Goal: Transaction & Acquisition: Download file/media

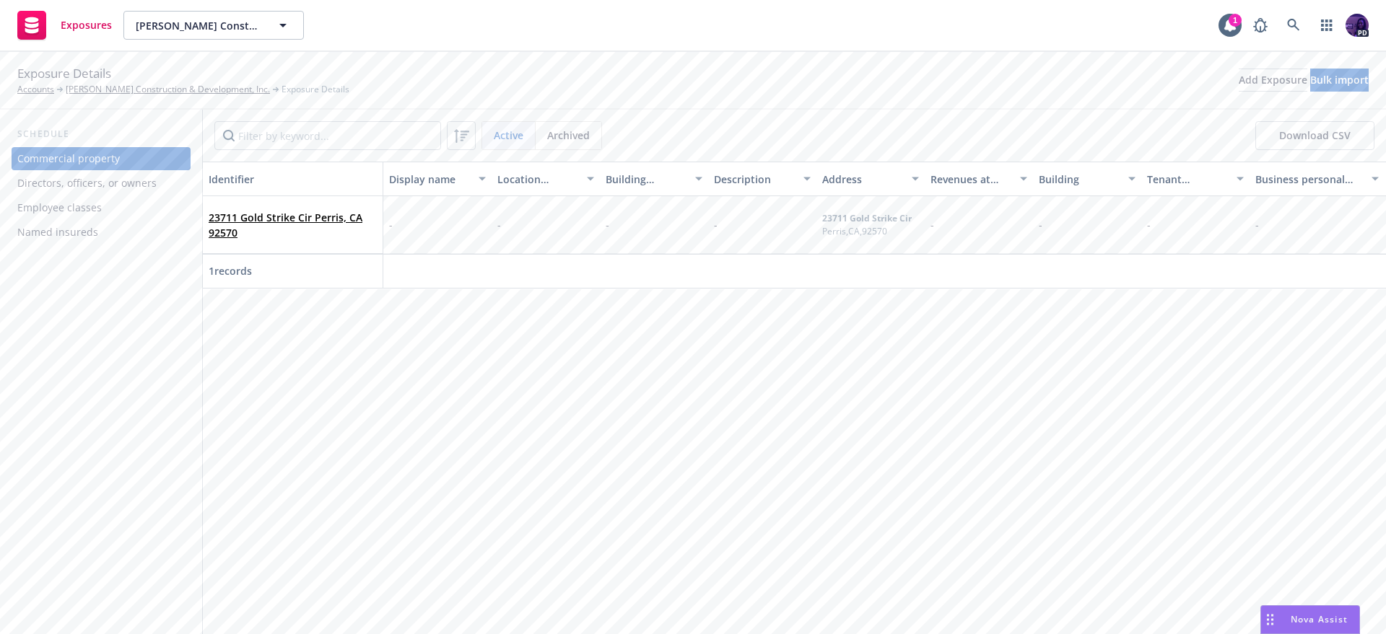
click at [663, 28] on div "Exposures [PERSON_NAME] Construction & Development, Inc. [PERSON_NAME] Construc…" at bounding box center [693, 26] width 1386 height 52
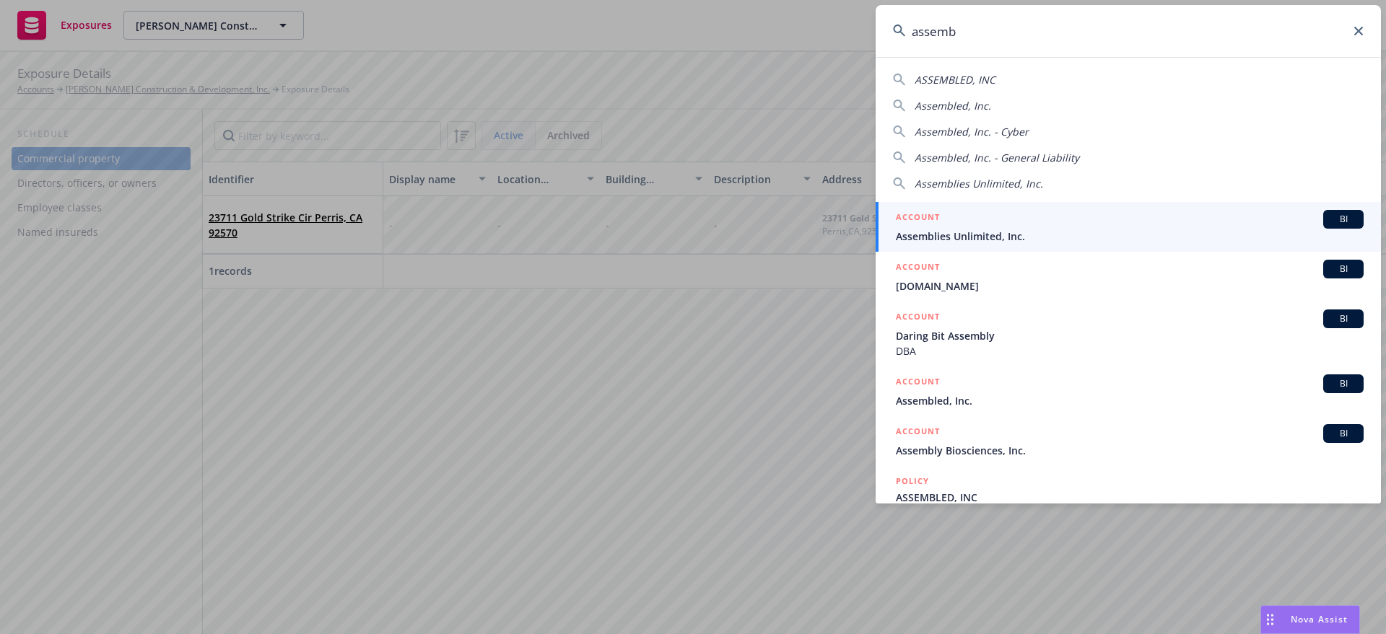
type input "assemb"
click at [979, 214] on div "ACCOUNT BI" at bounding box center [1130, 219] width 468 height 19
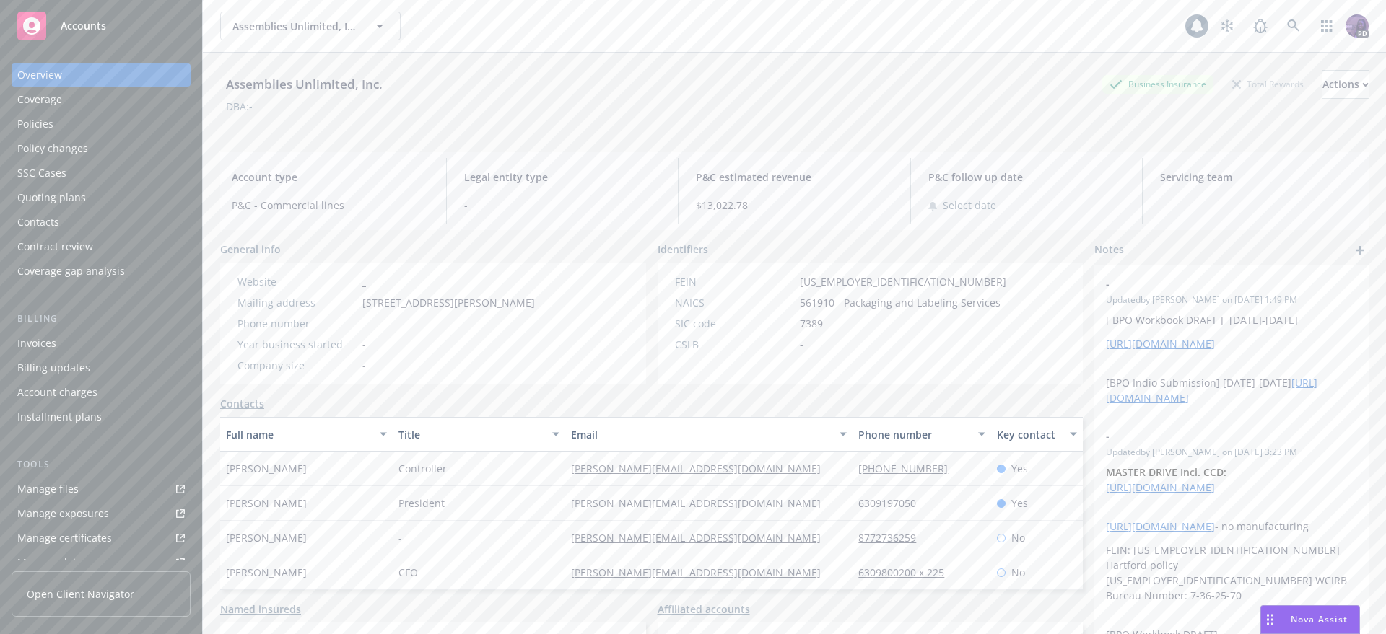
click at [105, 121] on div "Policies" at bounding box center [100, 124] width 167 height 23
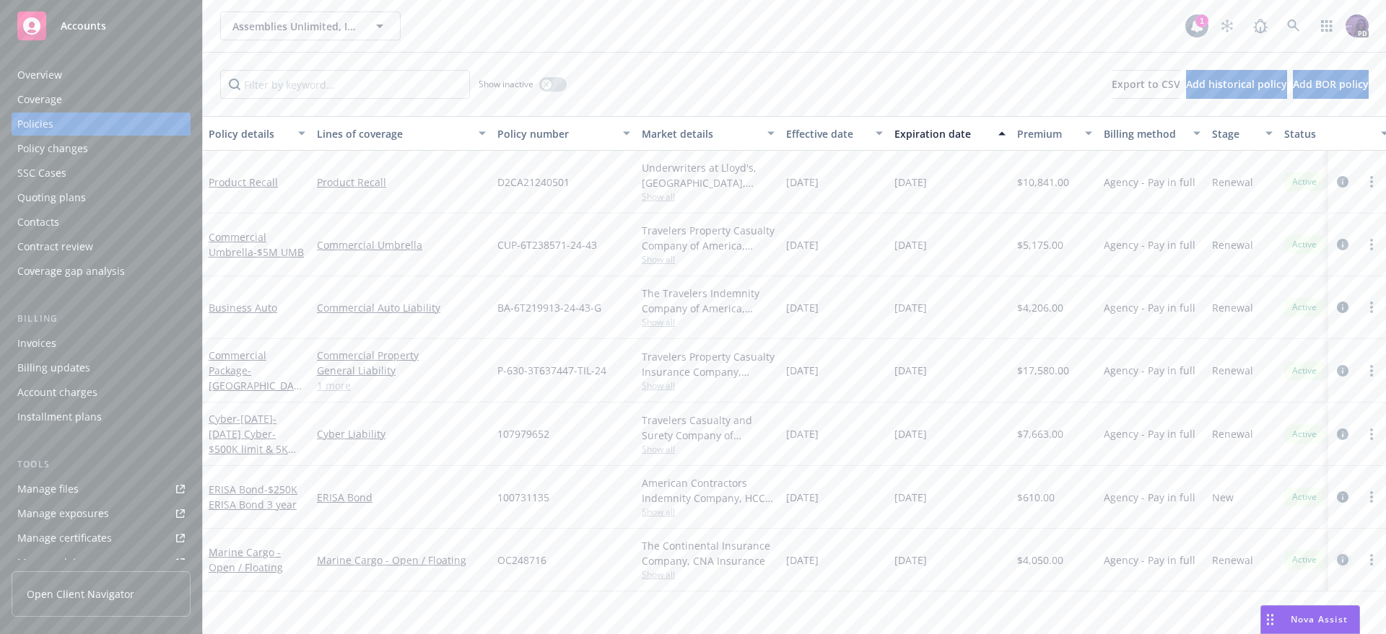
click at [1335, 554] on link "circleInformation" at bounding box center [1342, 559] width 17 height 17
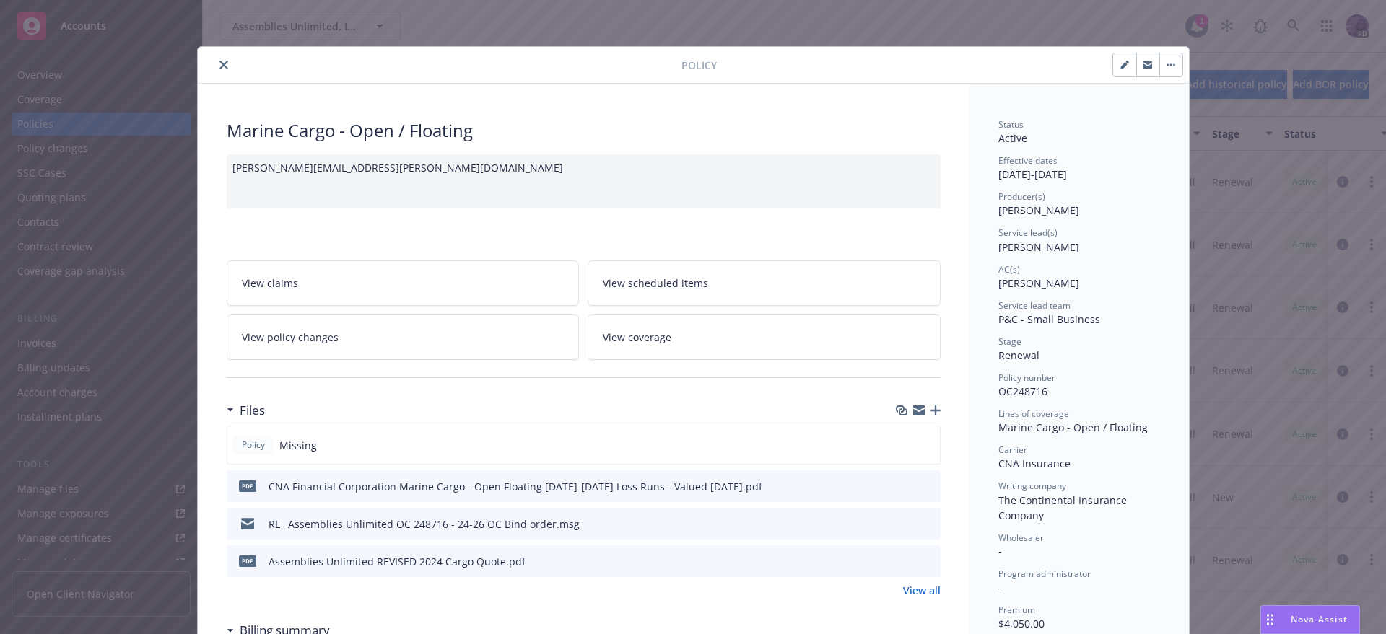
click at [930, 410] on icon "button" at bounding box center [935, 411] width 10 height 10
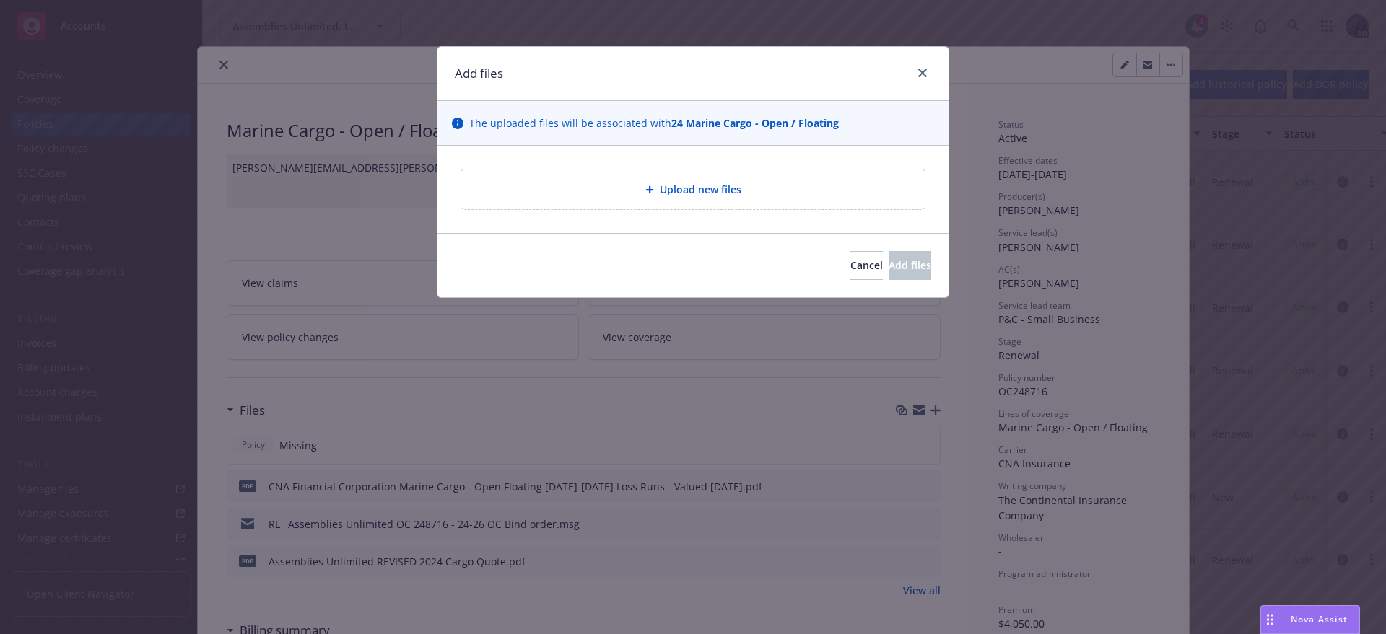
click at [660, 183] on span "Upload new files" at bounding box center [701, 189] width 82 height 15
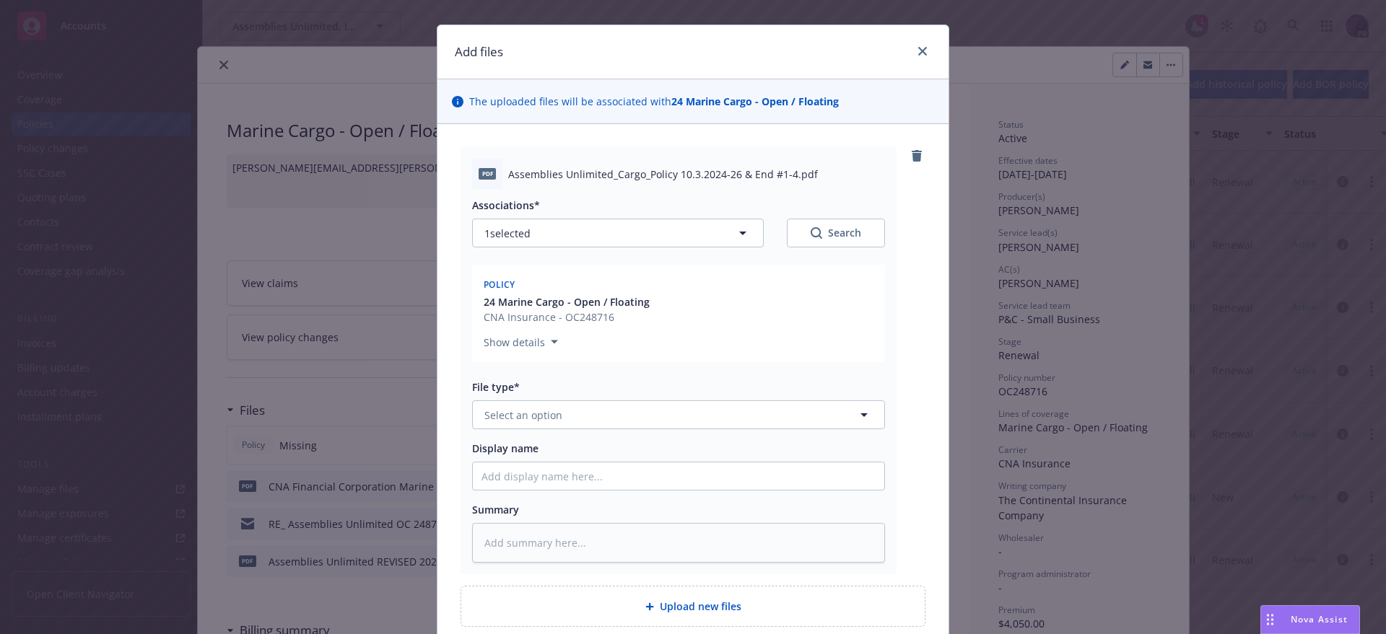
scroll to position [149, 0]
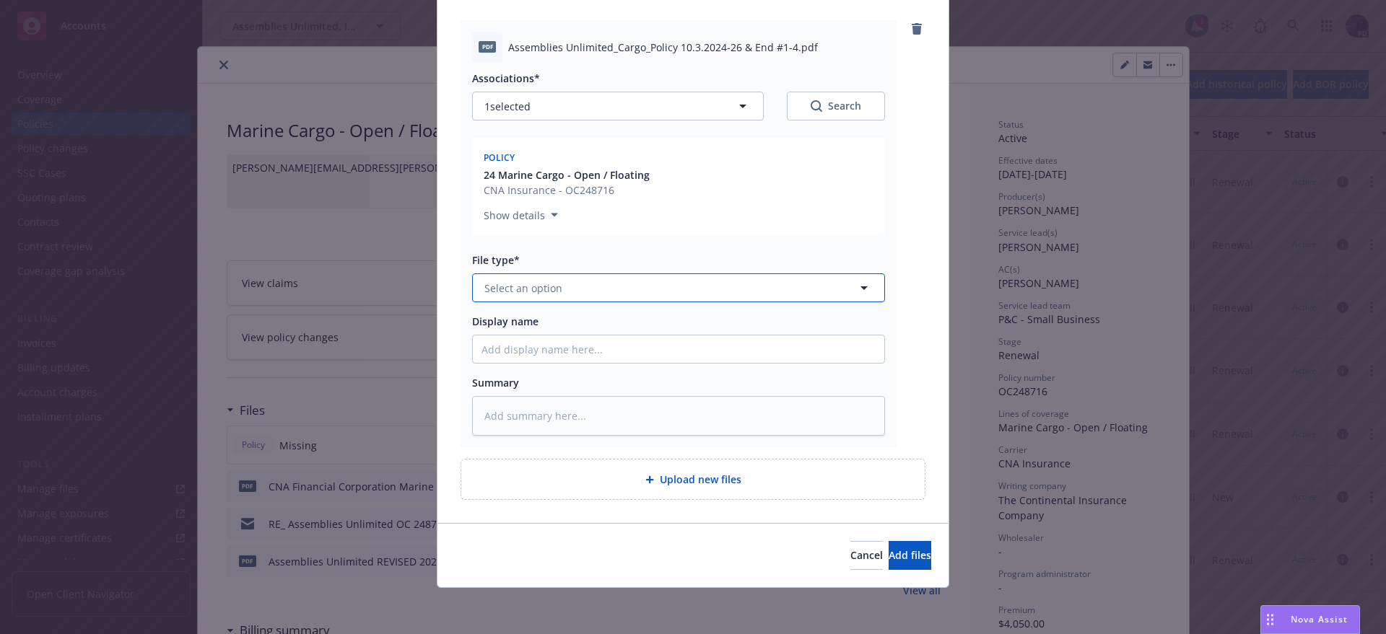
click at [621, 299] on button "Select an option" at bounding box center [678, 288] width 413 height 29
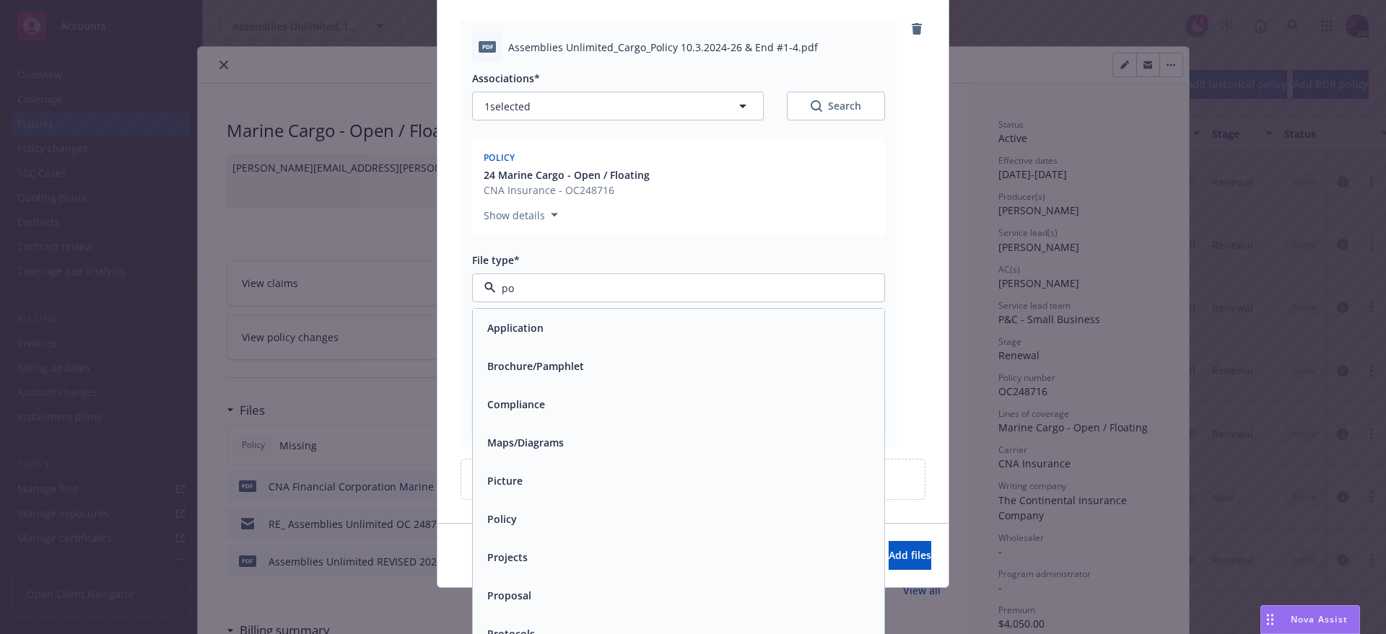
type input "pol"
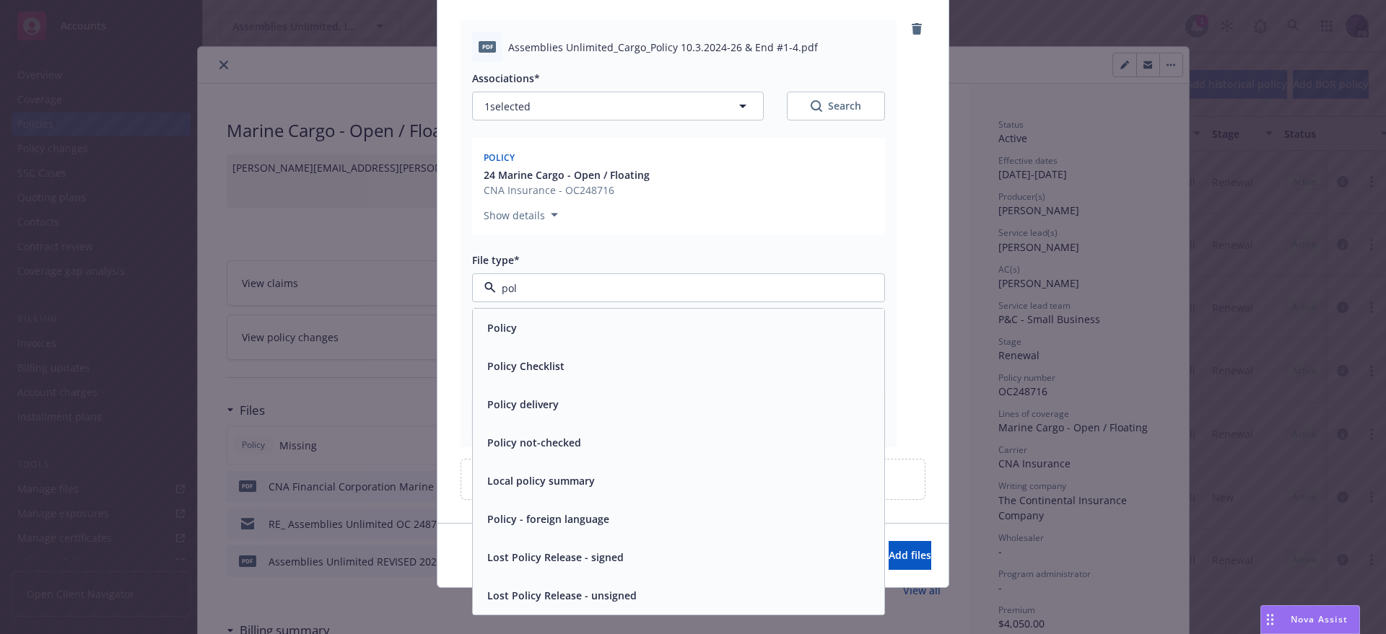
click at [621, 343] on div "Policy" at bounding box center [678, 328] width 411 height 38
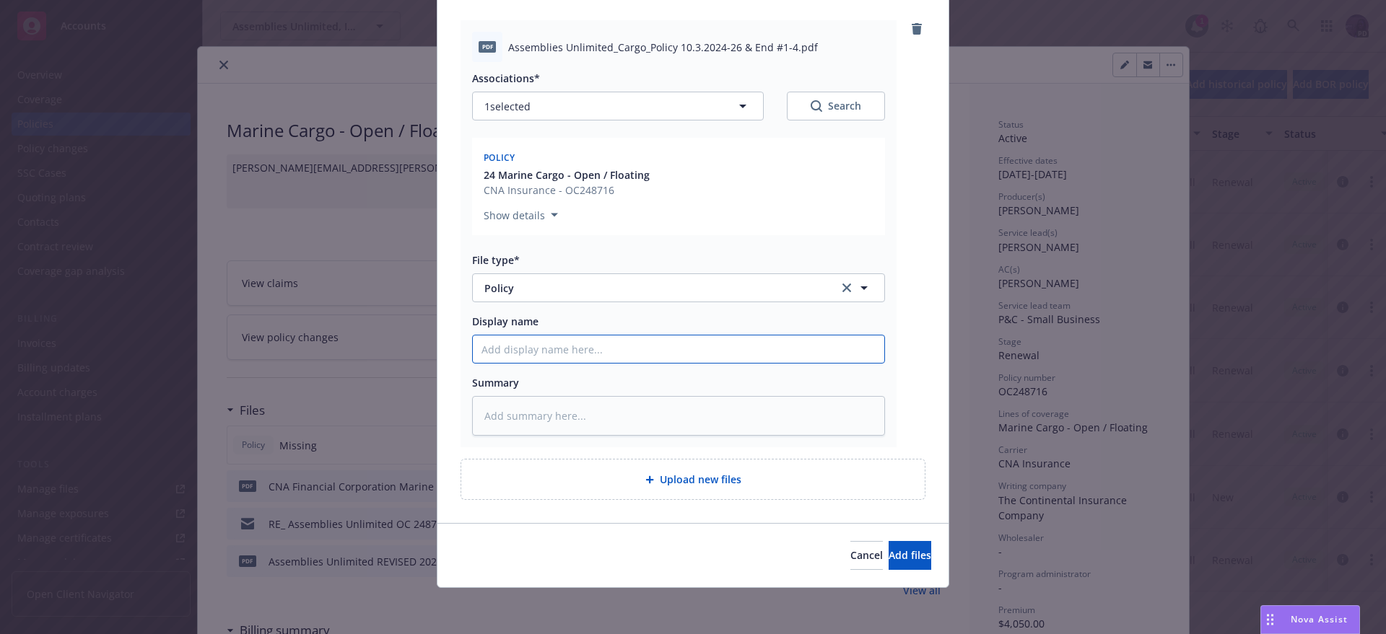
click at [742, 353] on input "Display name" at bounding box center [678, 349] width 411 height 27
type textarea "x"
type input "2"
type textarea "x"
type input "24"
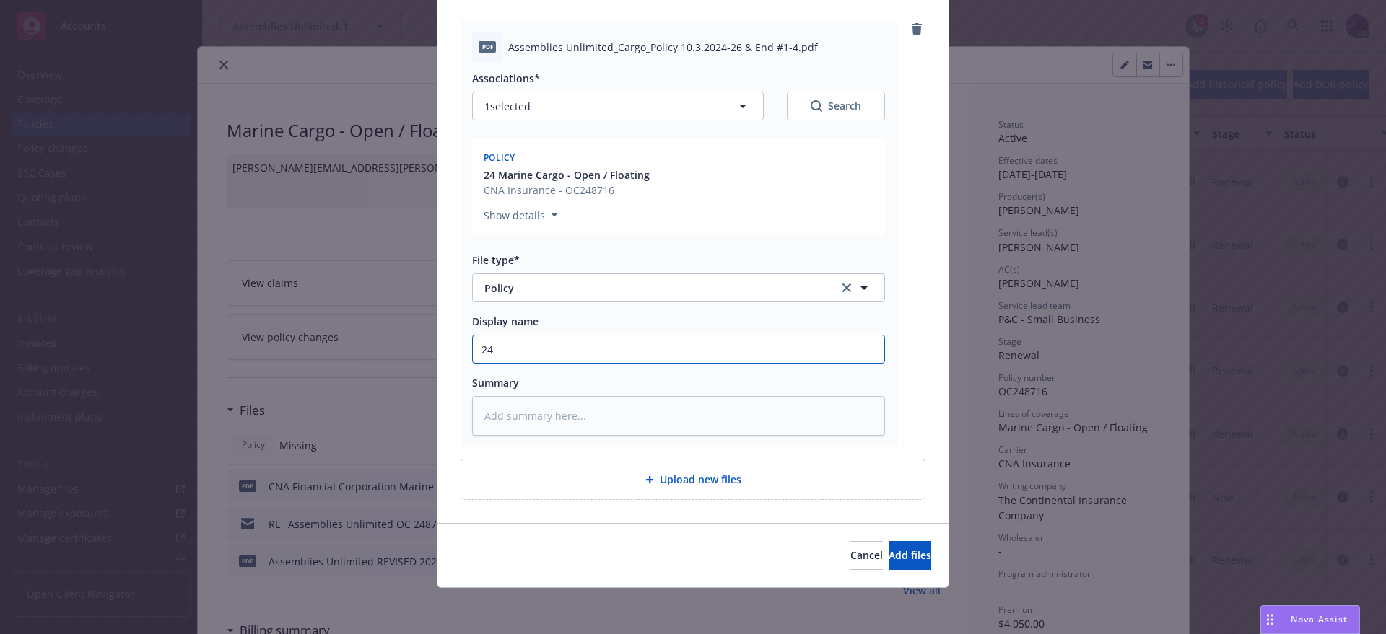
type textarea "x"
type input "24-"
type textarea "x"
type input "24-2"
type textarea "x"
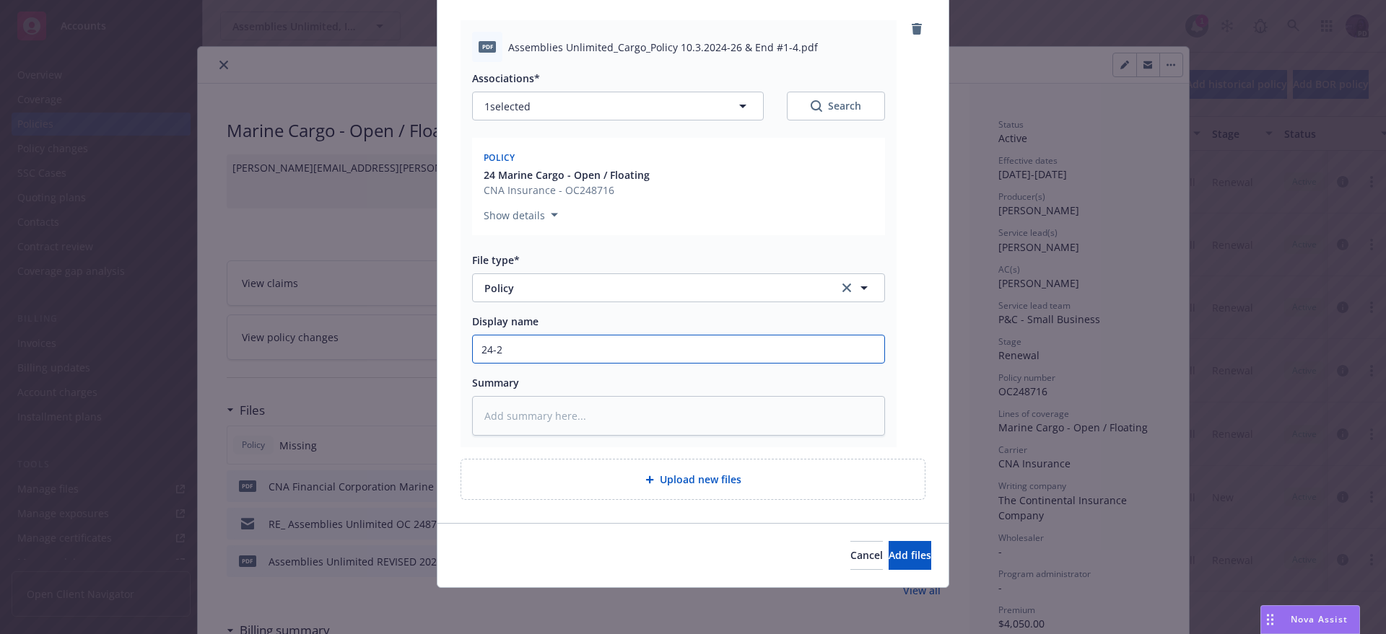
type input "24-26"
type textarea "x"
type input "24-26"
type textarea "x"
type input "24-26 O"
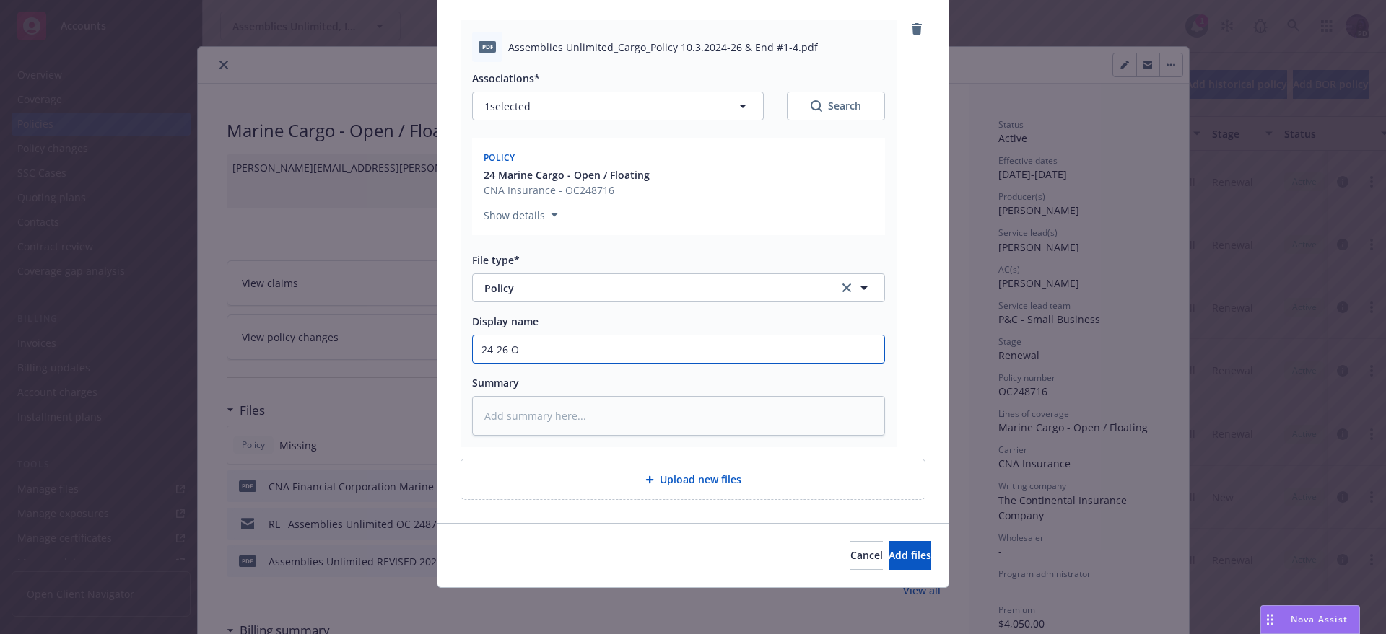
type textarea "x"
type input "24-26 Oc"
type textarea "x"
type input "24-26 Oce"
type textarea "x"
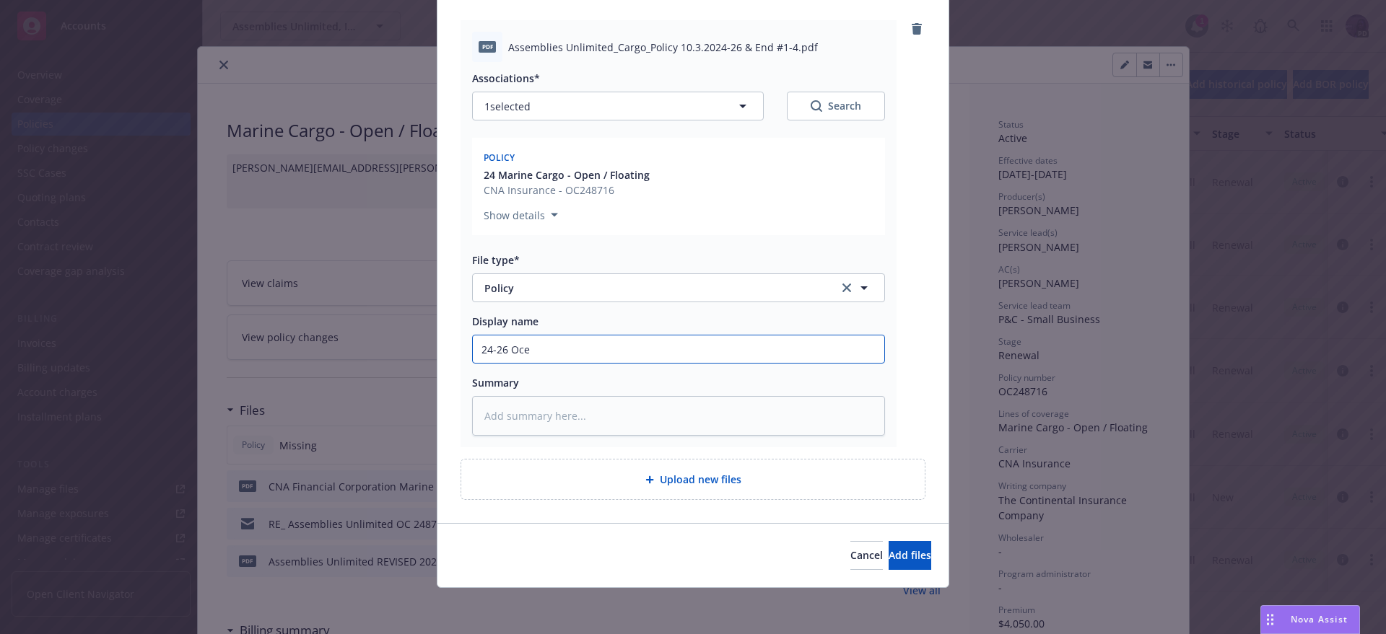
type input "24-26 Ocea"
type textarea "x"
type input "24-26 Ocean"
type textarea "x"
type input "24-26 Ocean"
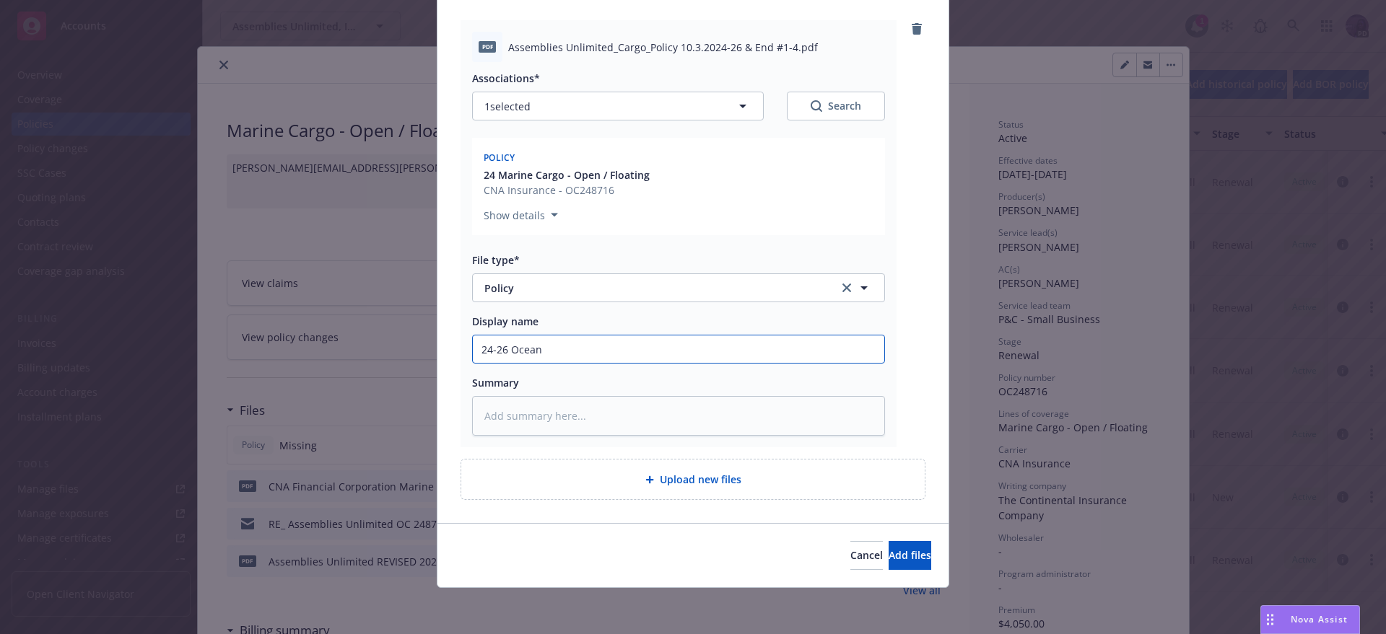
type textarea "x"
type input "24-26 Ocean M"
type textarea "x"
type input "24-26 Ocean Ma"
type textarea "x"
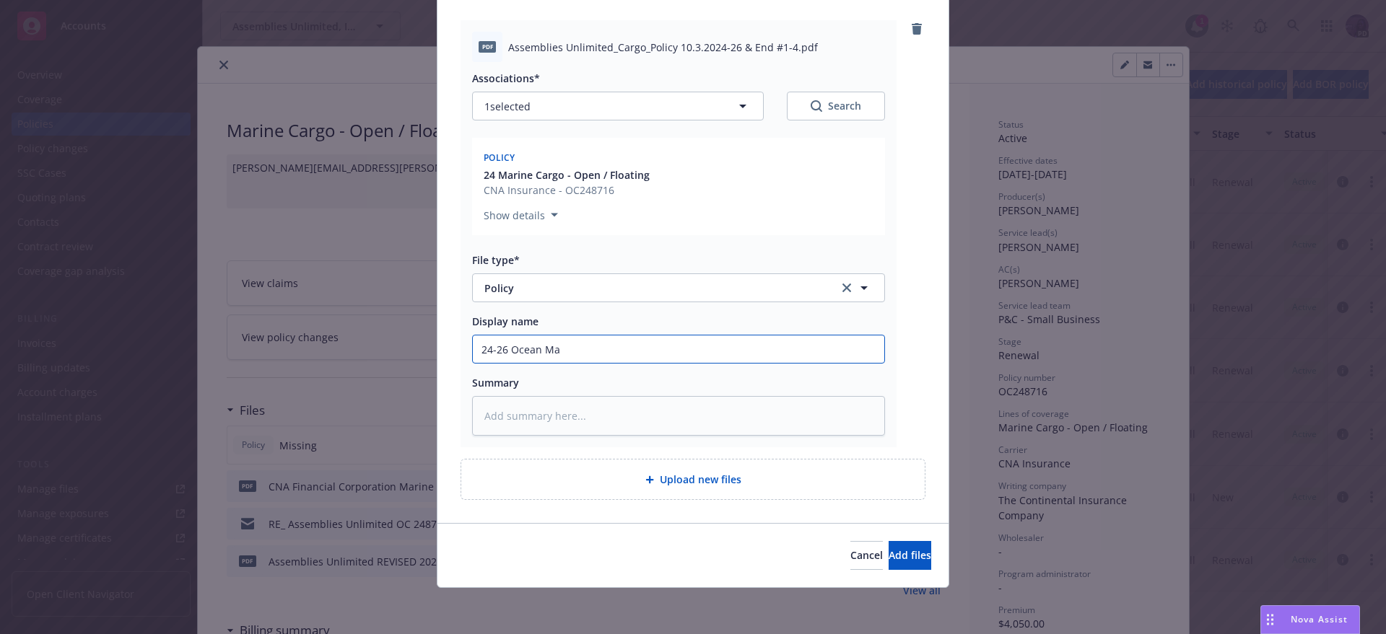
type input "24-26 Ocean Mar"
type textarea "x"
type input "24-26 Ocean Mari"
type textarea "x"
type input "24-26 Ocean Marin"
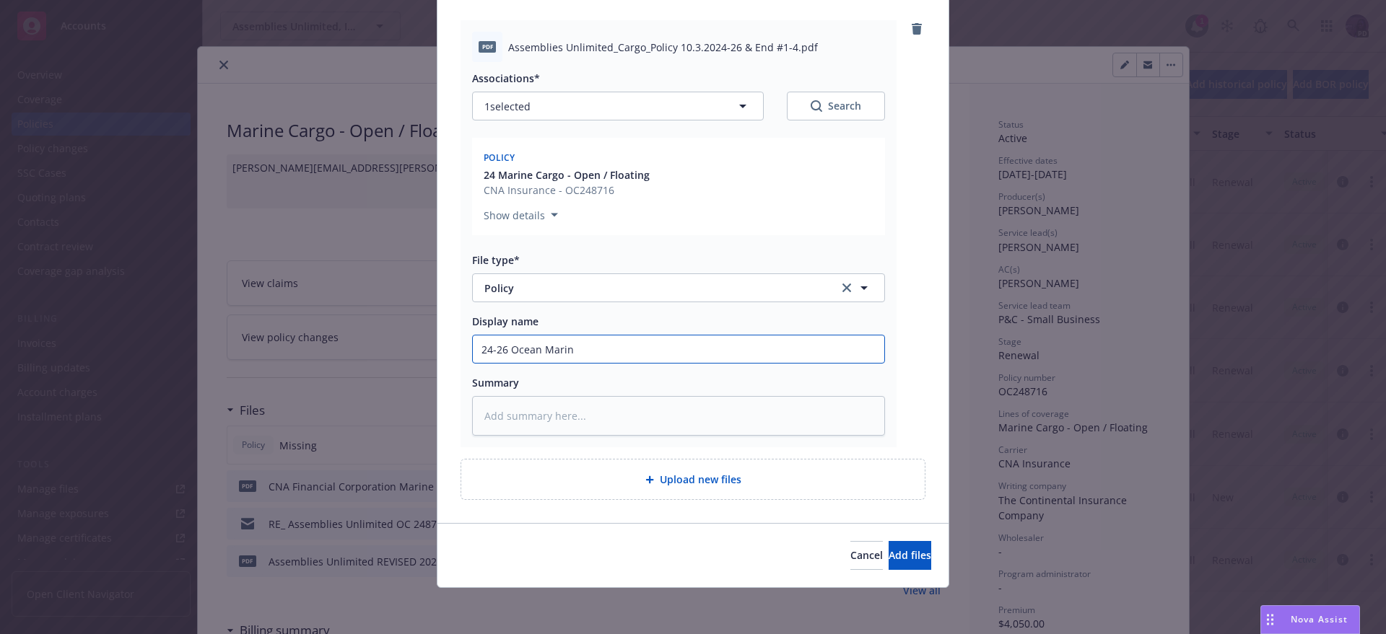
type textarea "x"
type input "24-26 Ocean Marine"
click at [951, 540] on div "Add files The uploaded files will be associated with 24 Marine Cargo - Open / F…" at bounding box center [693, 317] width 1386 height 634
click at [936, 546] on div "Cancel Add files" at bounding box center [692, 555] width 511 height 64
click at [922, 550] on button "Add files" at bounding box center [909, 555] width 43 height 29
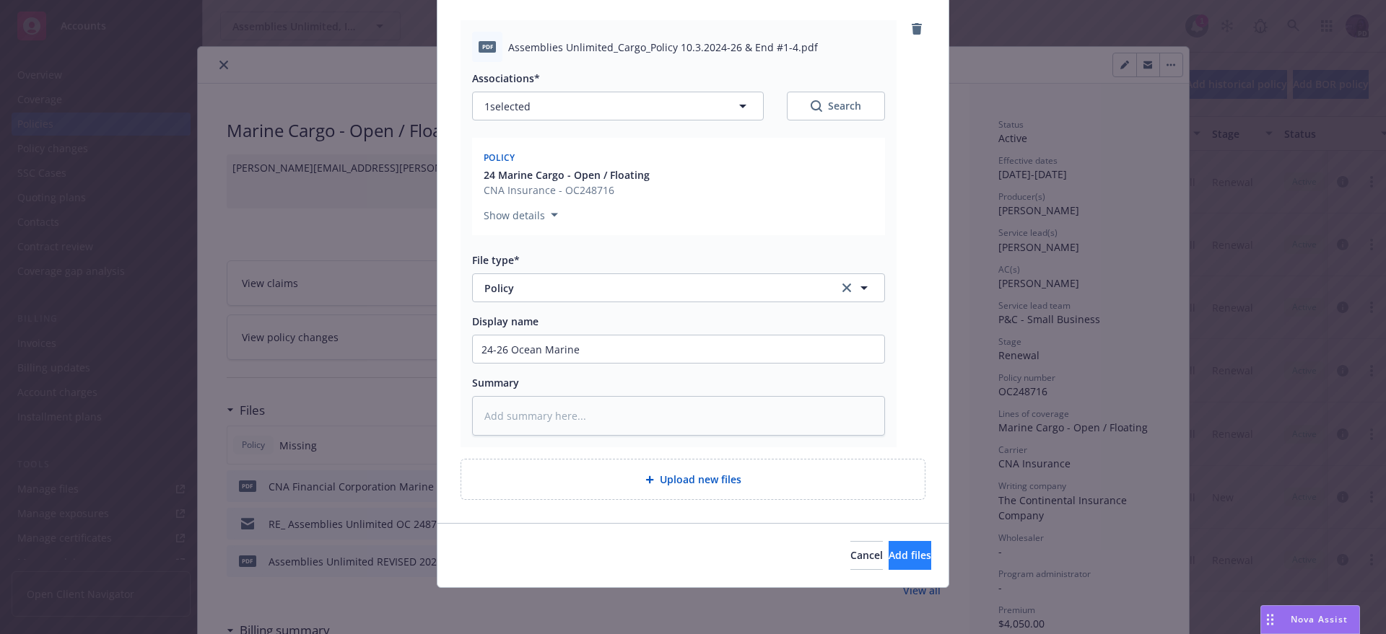
scroll to position [96, 0]
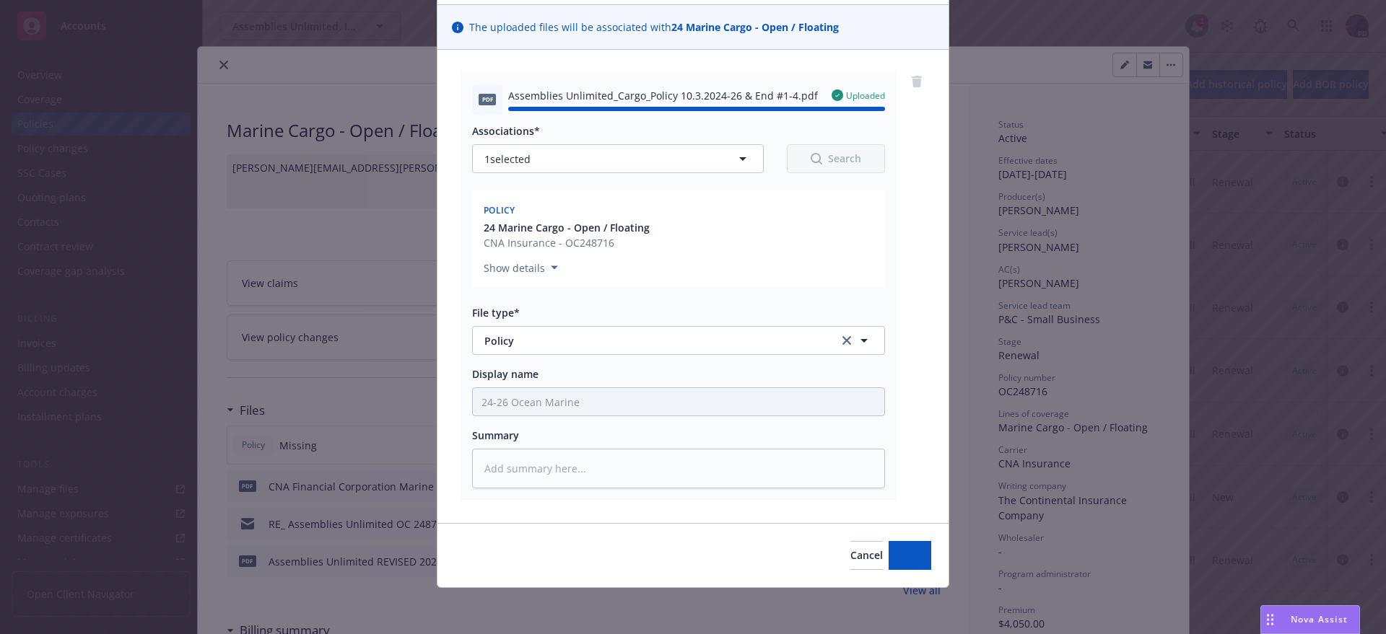
type textarea "x"
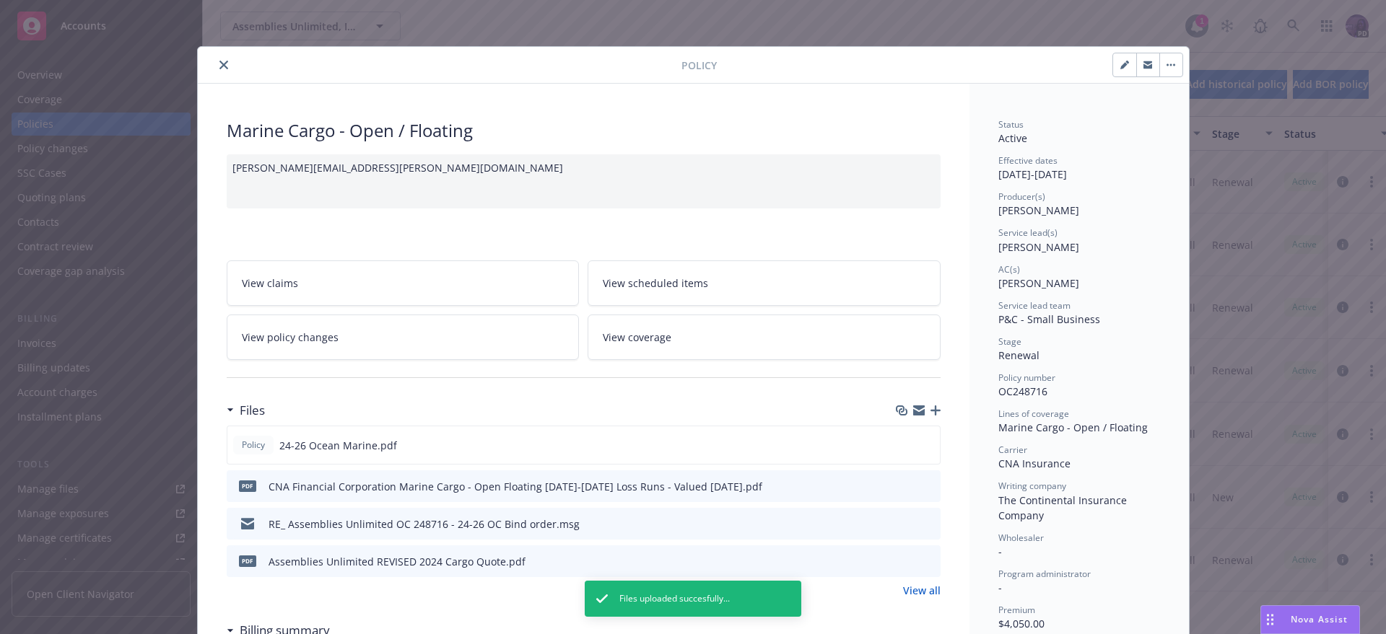
click at [208, 59] on div at bounding box center [443, 64] width 478 height 17
click at [227, 67] on div at bounding box center [443, 64] width 478 height 17
click at [219, 64] on icon "close" at bounding box center [223, 65] width 9 height 9
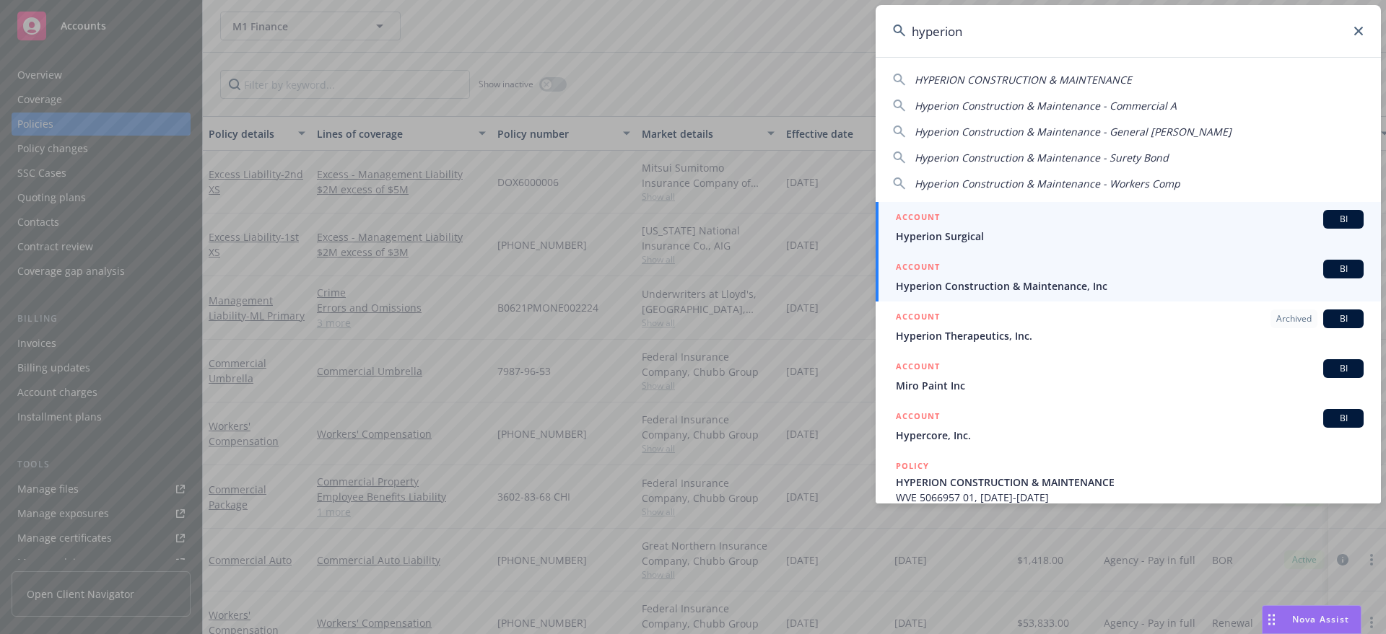
type input "hyperion"
click at [1019, 274] on div "ACCOUNT BI" at bounding box center [1130, 269] width 468 height 19
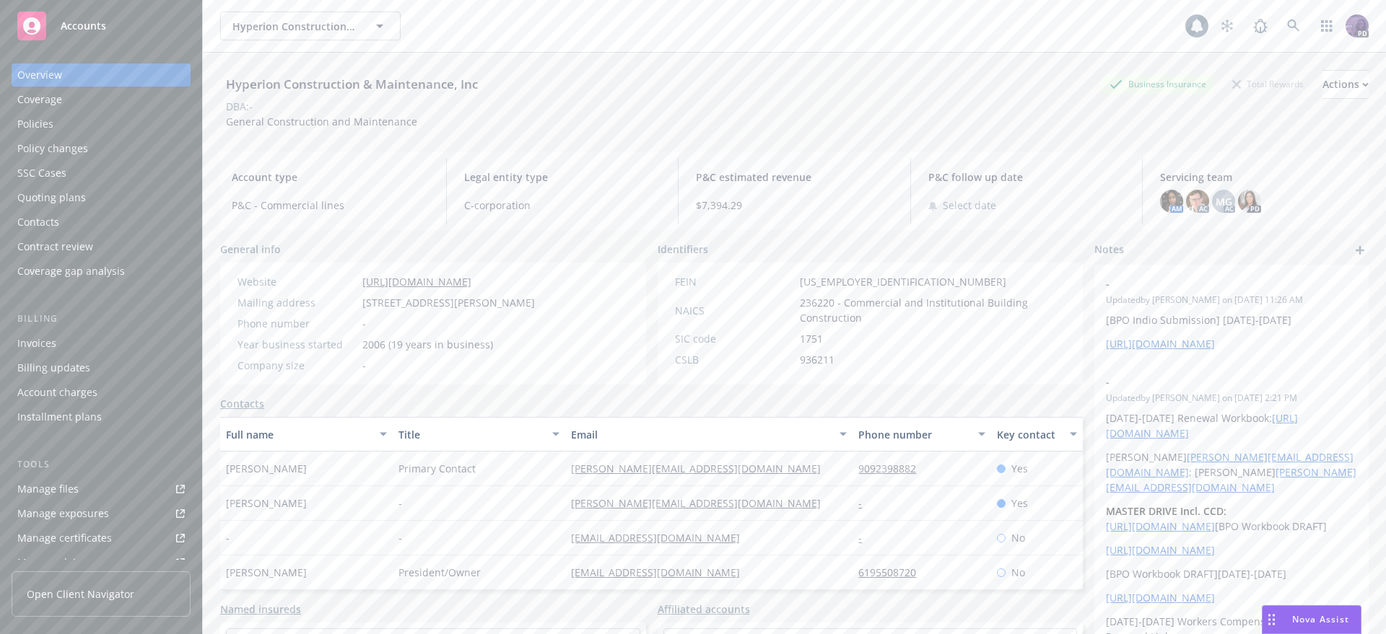
click at [117, 114] on div "Policies" at bounding box center [100, 124] width 167 height 23
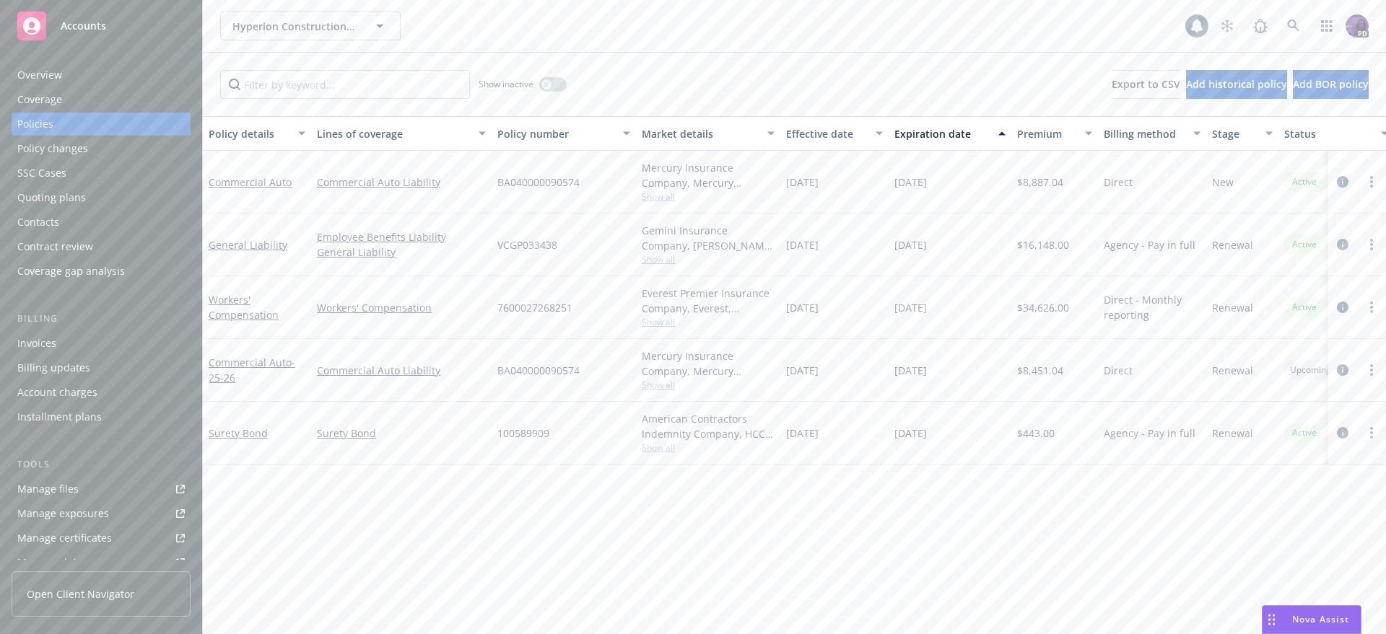
click at [658, 321] on span "Show all" at bounding box center [708, 322] width 133 height 12
click at [1342, 306] on icon "circleInformation" at bounding box center [1343, 308] width 12 height 12
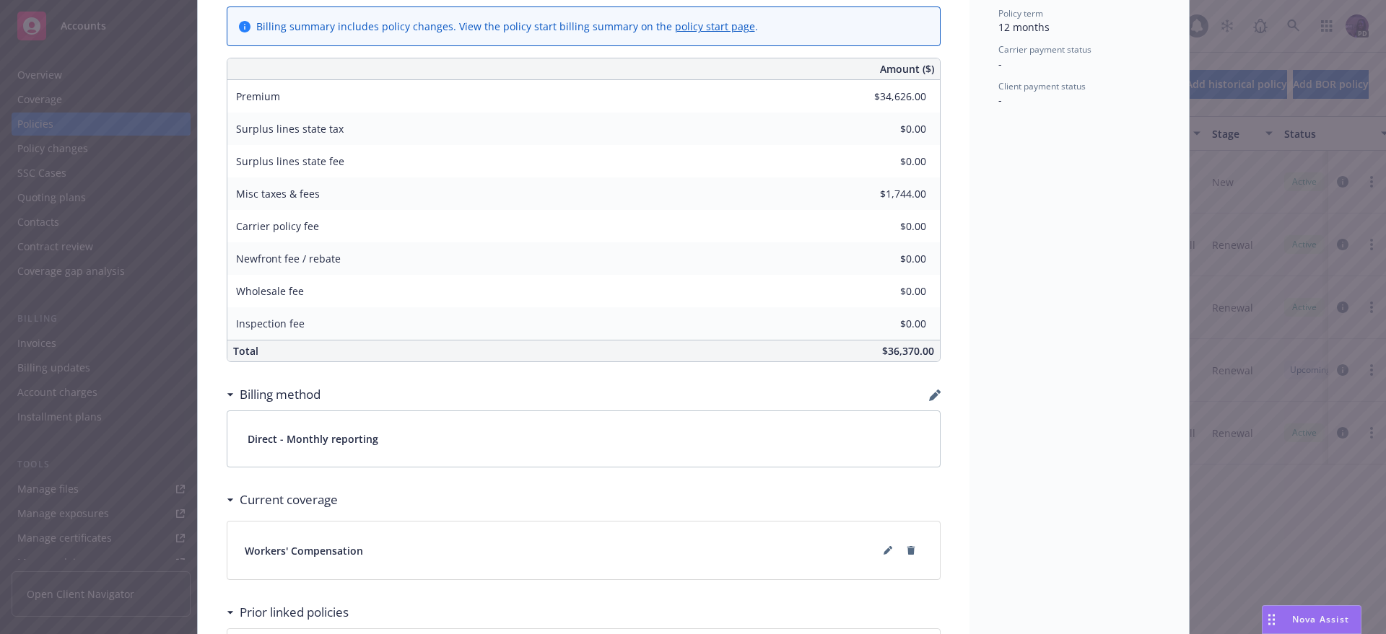
scroll to position [735, 0]
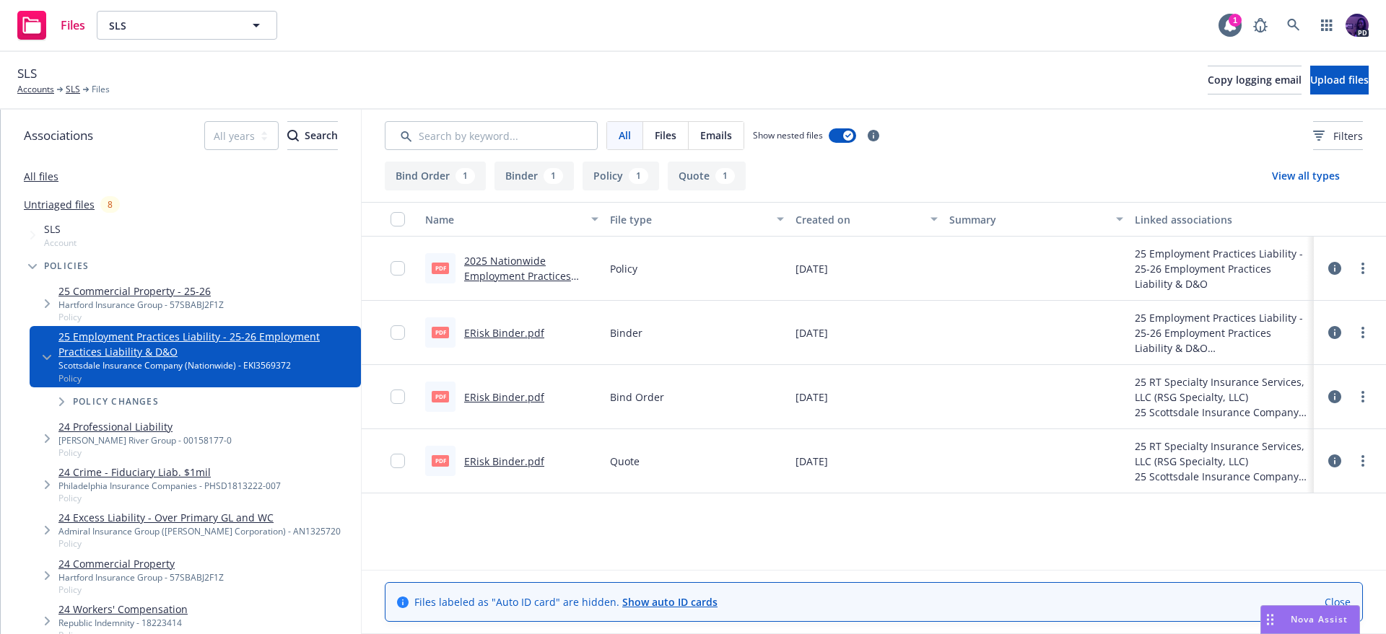
click at [499, 457] on link "ERisk Binder.pdf" at bounding box center [504, 462] width 80 height 14
click at [69, 85] on link "SLS" at bounding box center [73, 89] width 14 height 13
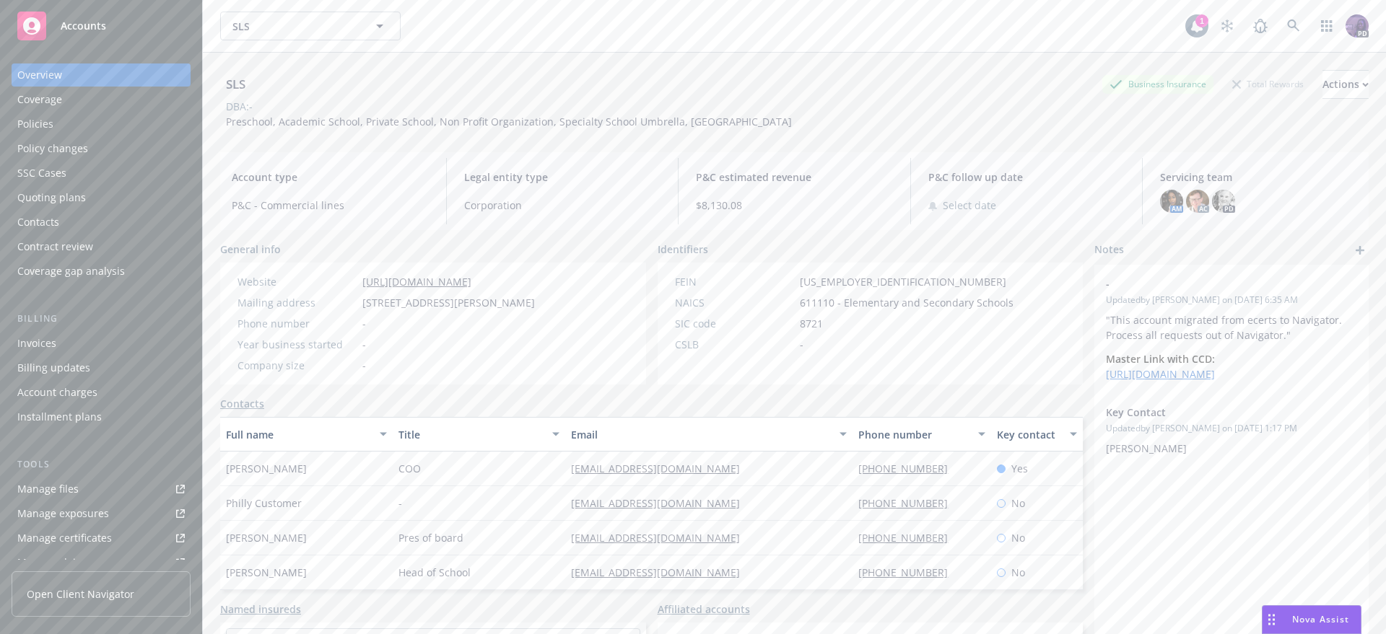
click at [137, 134] on div "Policies" at bounding box center [100, 124] width 167 height 23
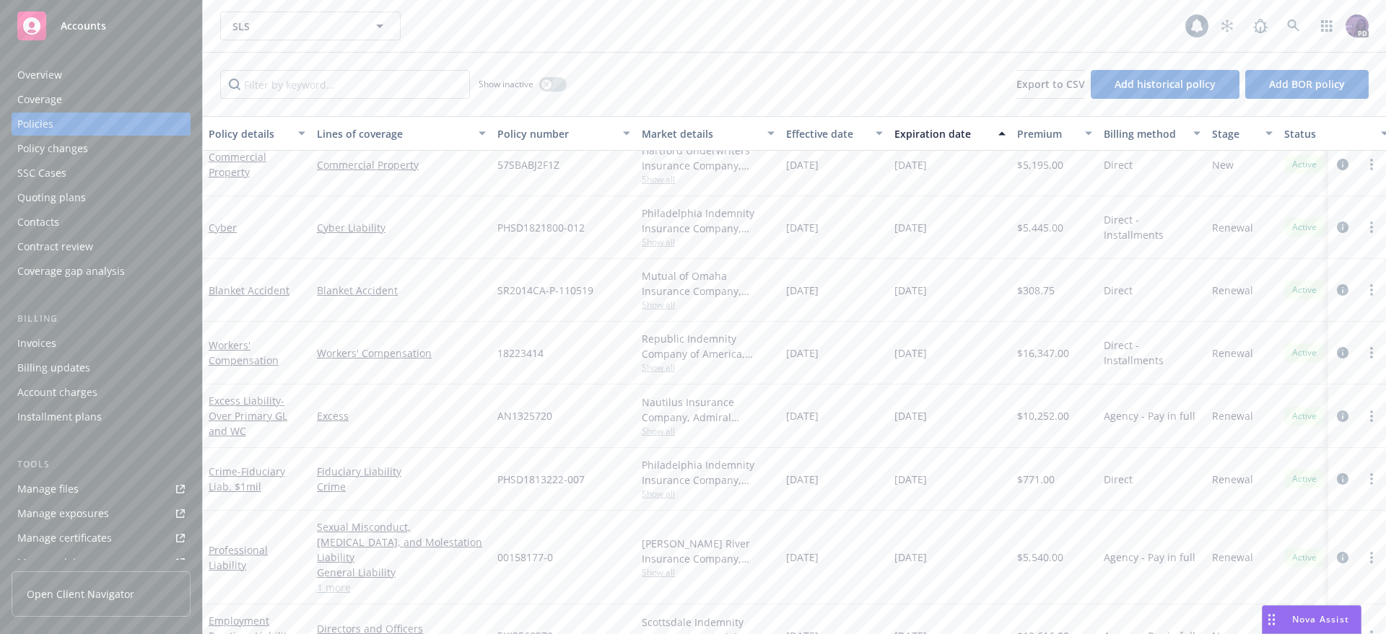
scroll to position [167, 0]
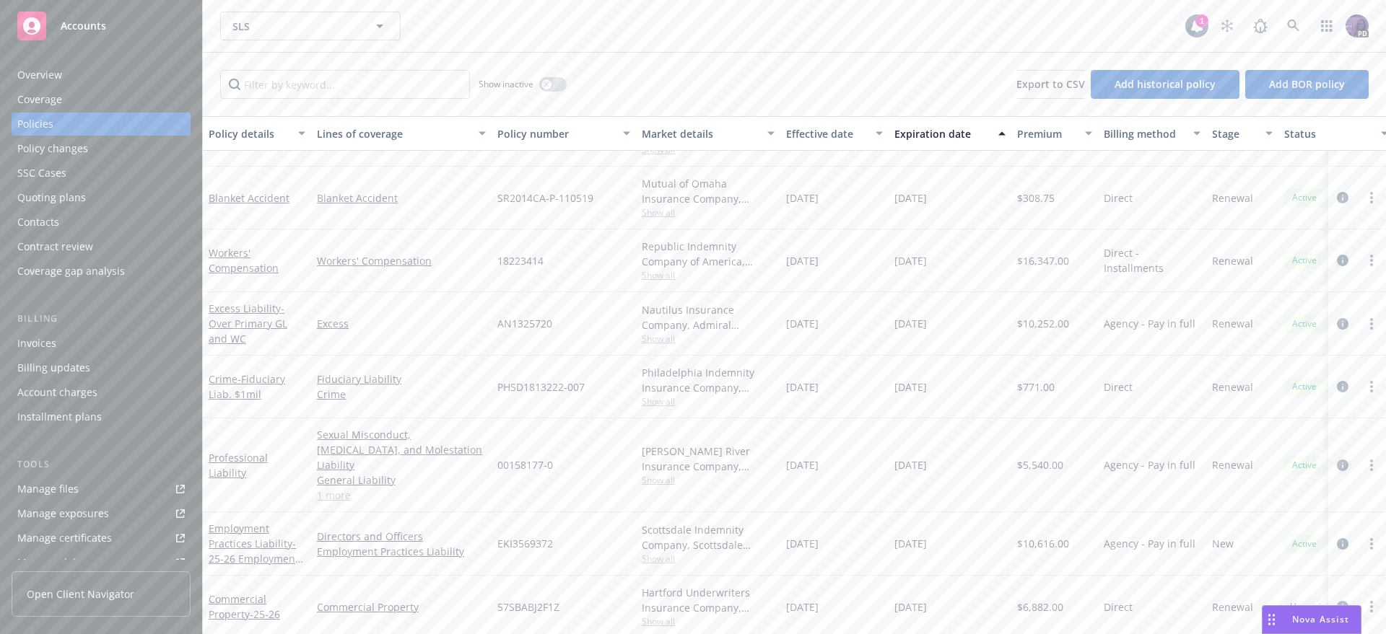
click at [1337, 460] on icon "circleInformation" at bounding box center [1343, 466] width 12 height 12
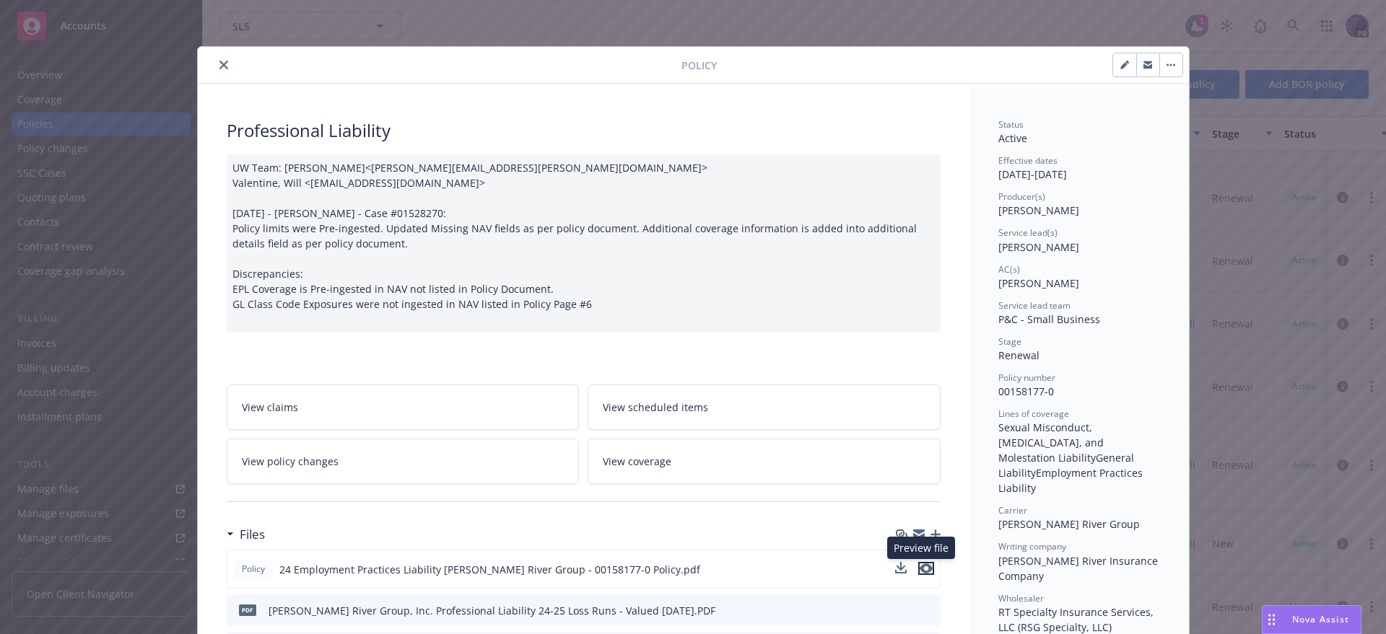
click at [926, 564] on icon "preview file" at bounding box center [925, 569] width 13 height 10
click at [219, 68] on icon "close" at bounding box center [223, 65] width 9 height 9
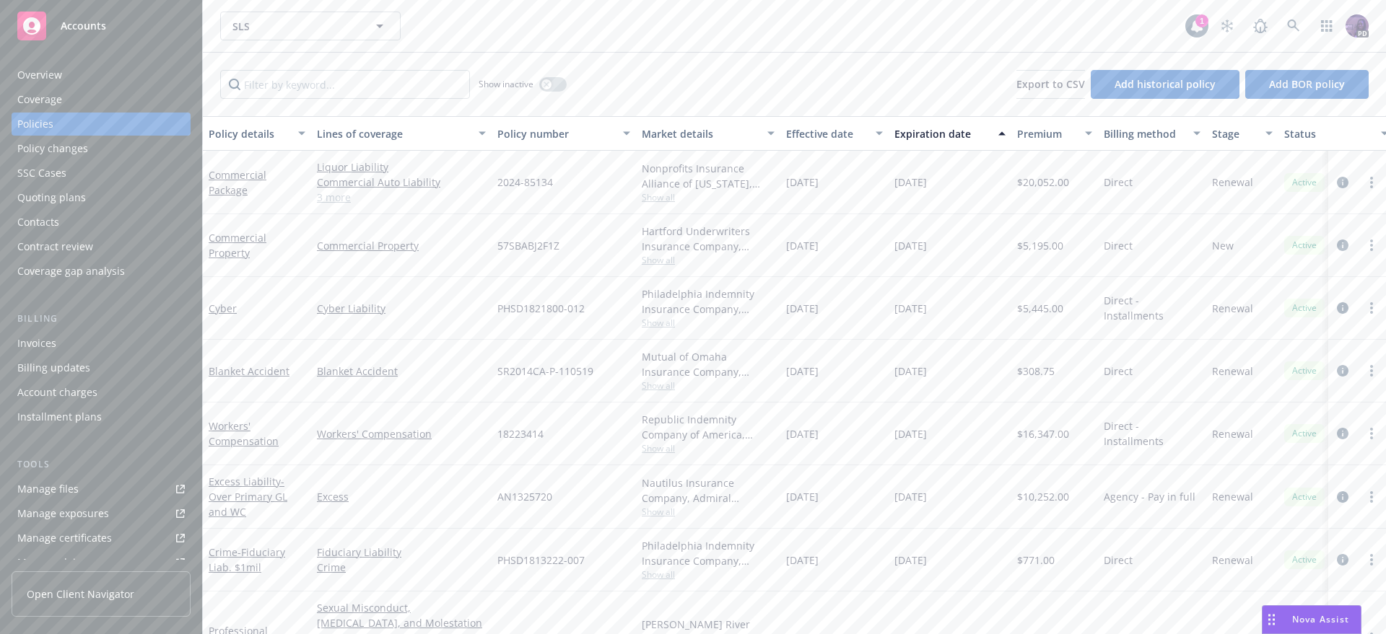
click at [327, 195] on link "3 more" at bounding box center [401, 197] width 169 height 15
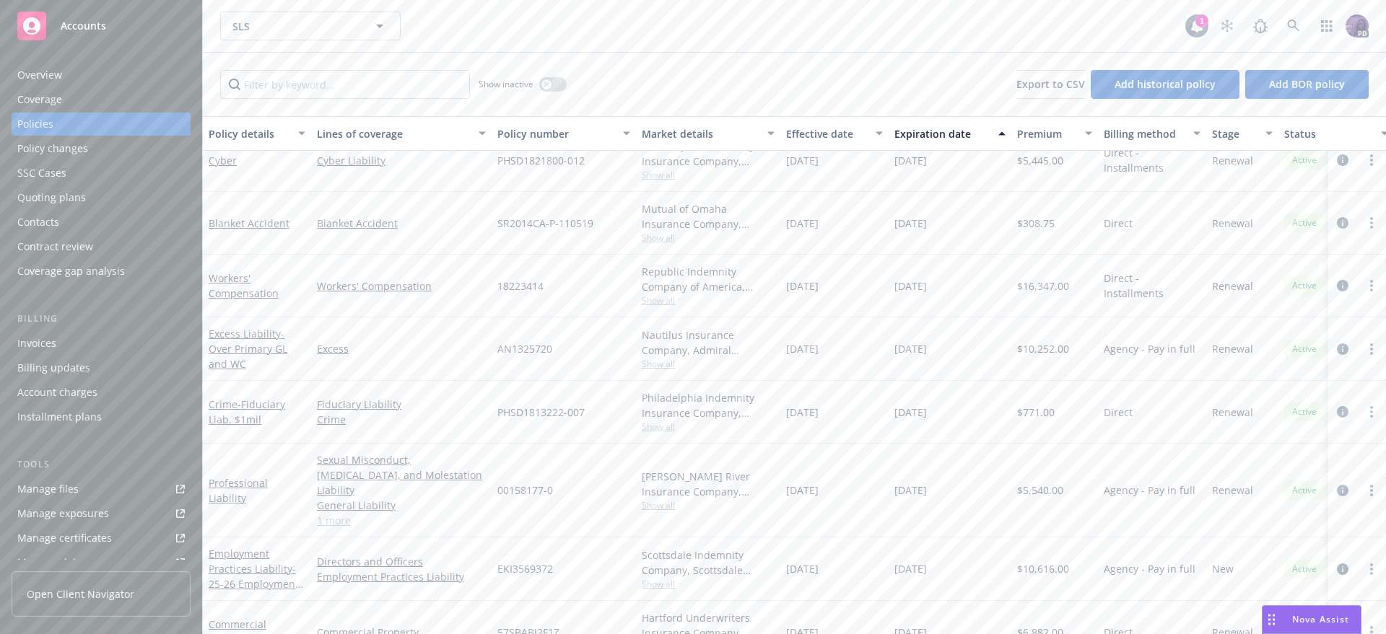
scroll to position [167, 0]
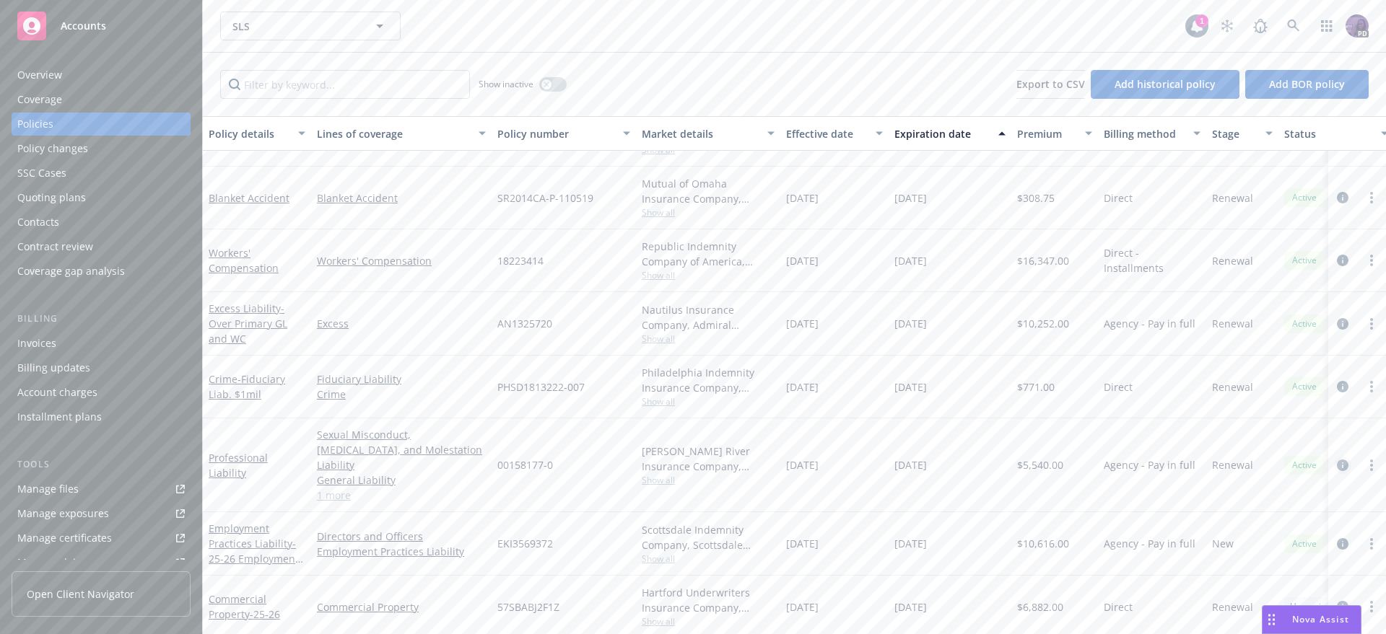
click at [1337, 460] on icon "circleInformation" at bounding box center [1343, 466] width 12 height 12
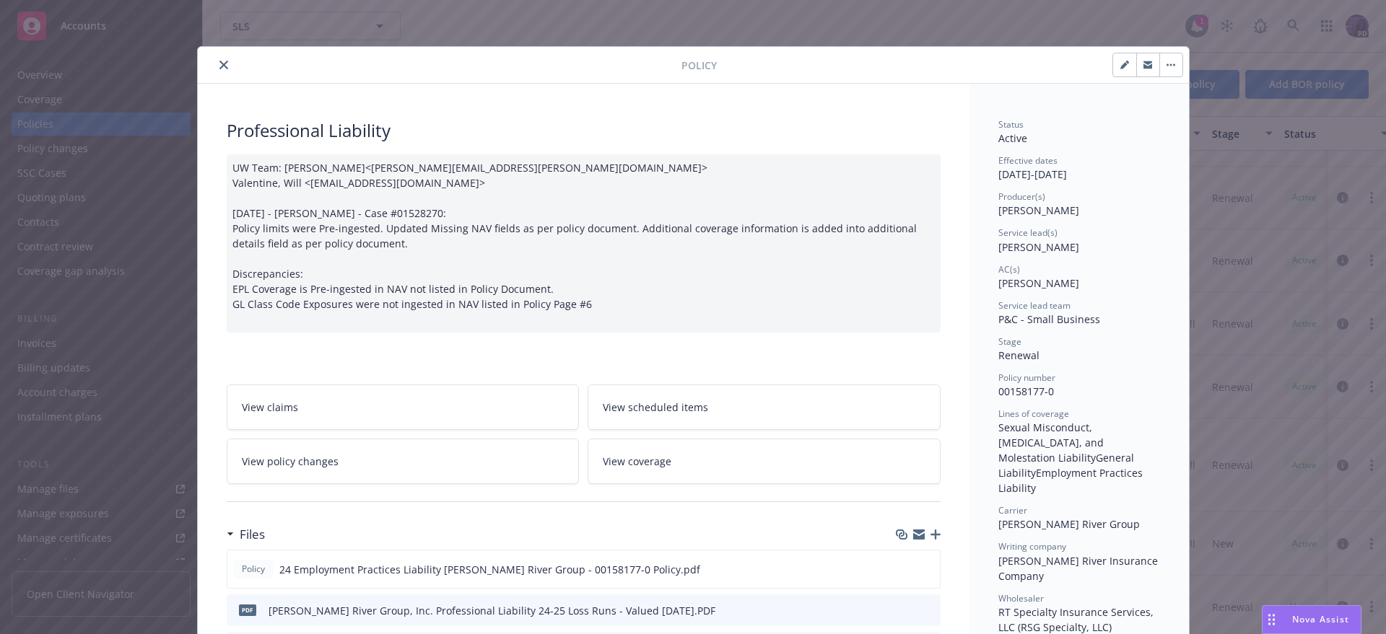
scroll to position [43, 0]
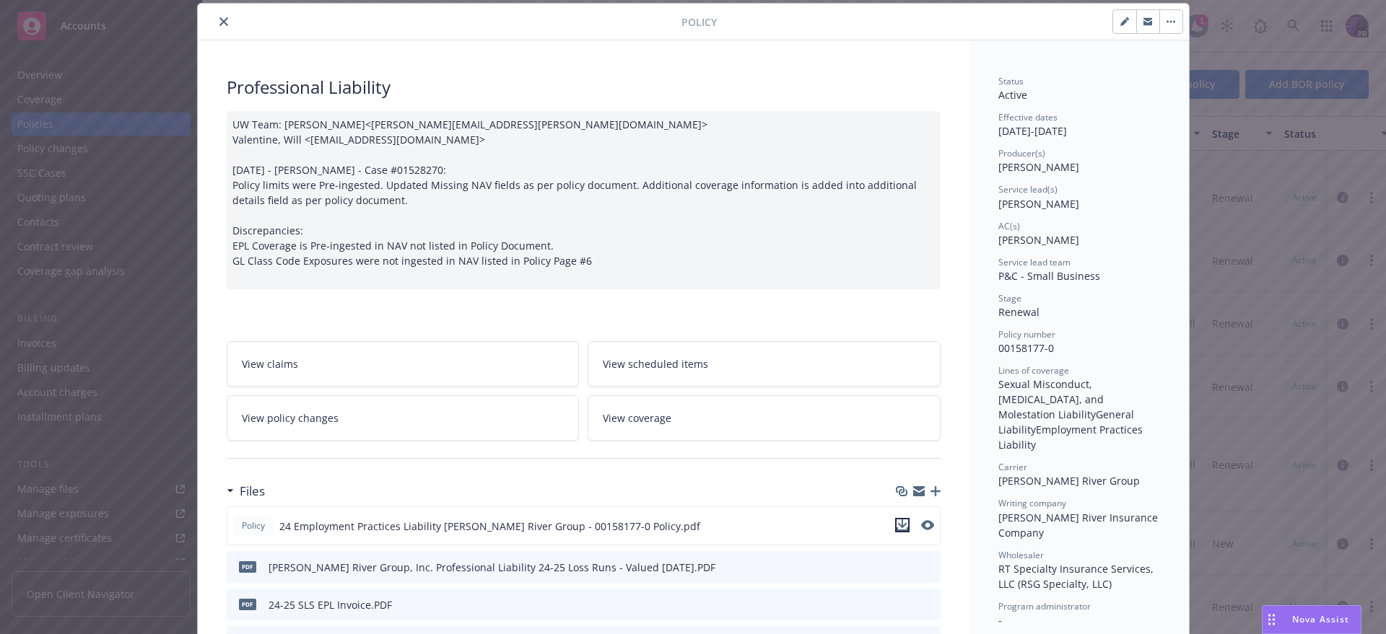
click at [901, 527] on icon "download file" at bounding box center [902, 526] width 12 height 12
